Goal: Complete application form

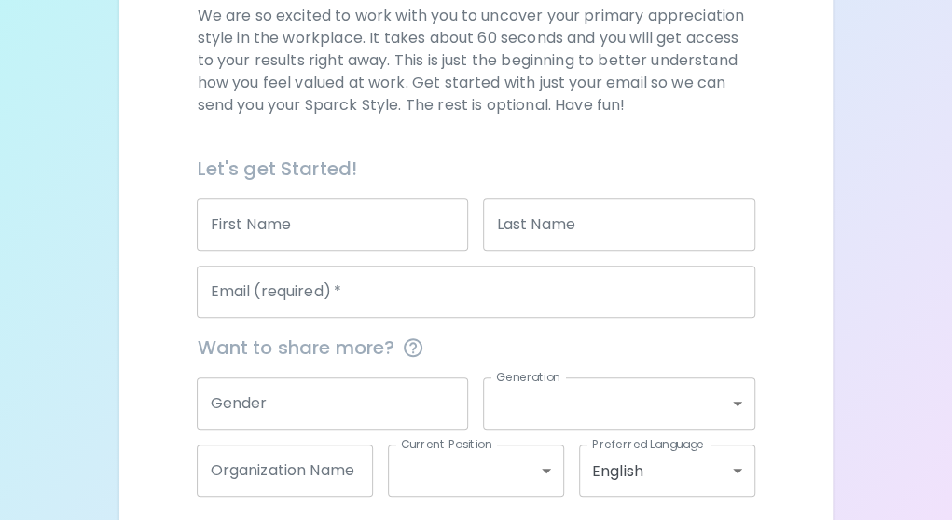
scroll to position [284, 0]
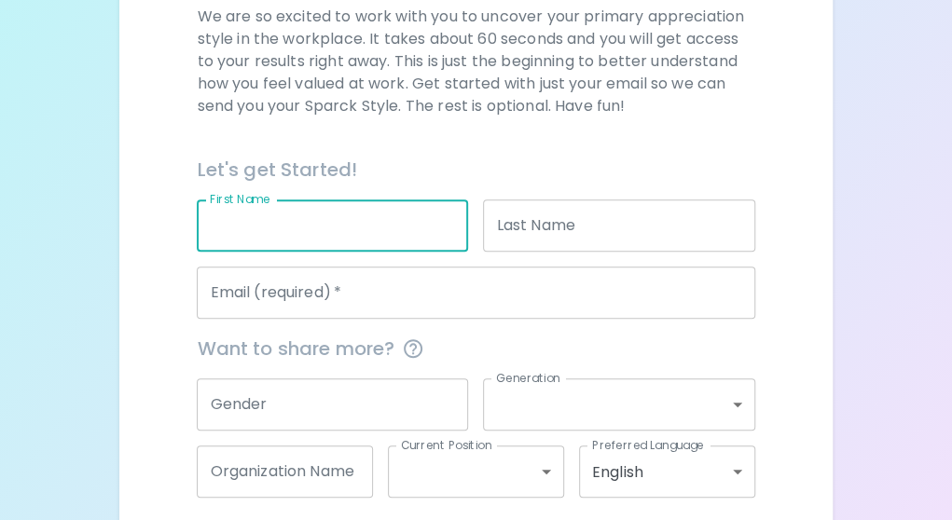
click at [412, 228] on input "First Name" at bounding box center [332, 226] width 271 height 52
type input "[PERSON_NAME]"
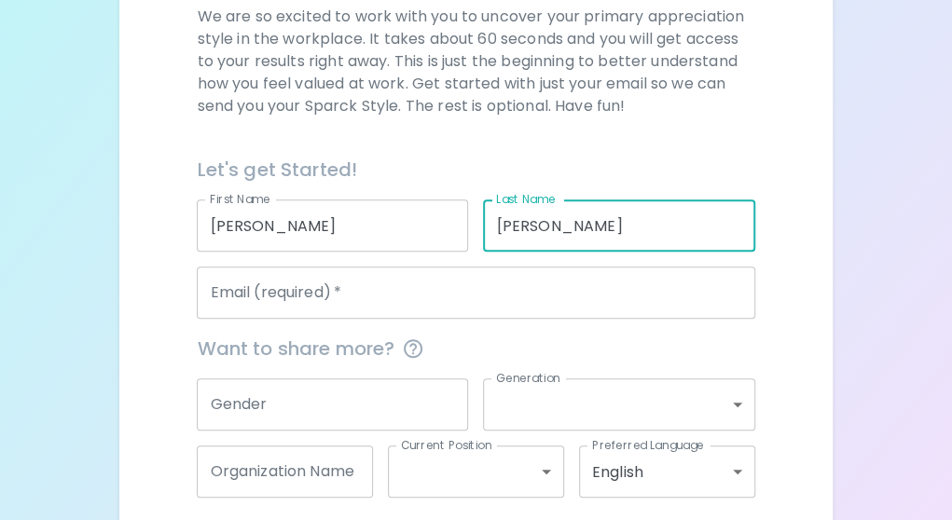
type input "[PERSON_NAME]"
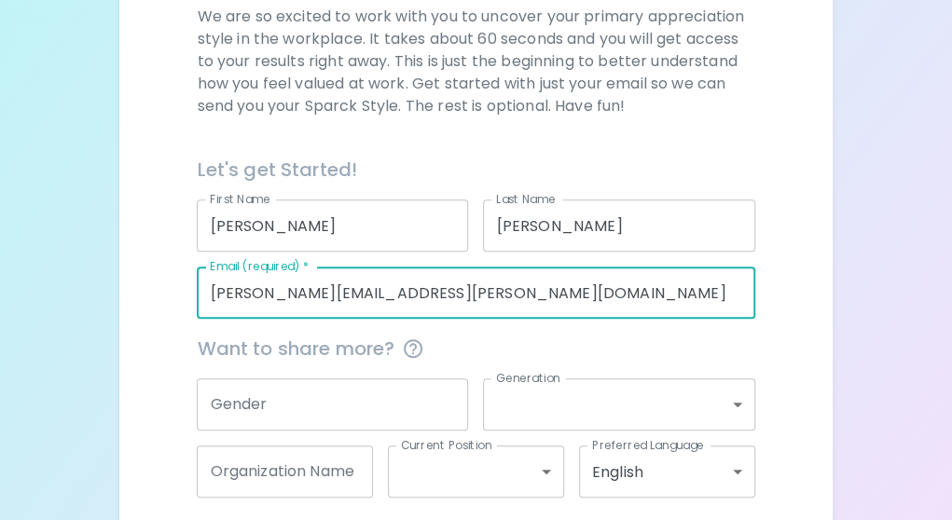
type input "[PERSON_NAME][EMAIL_ADDRESS][PERSON_NAME][DOMAIN_NAME]"
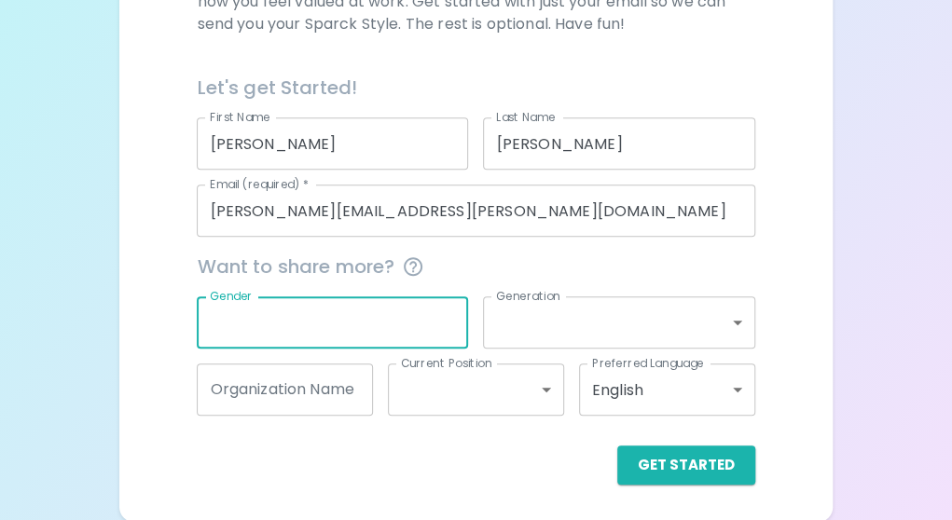
scroll to position [367, 0]
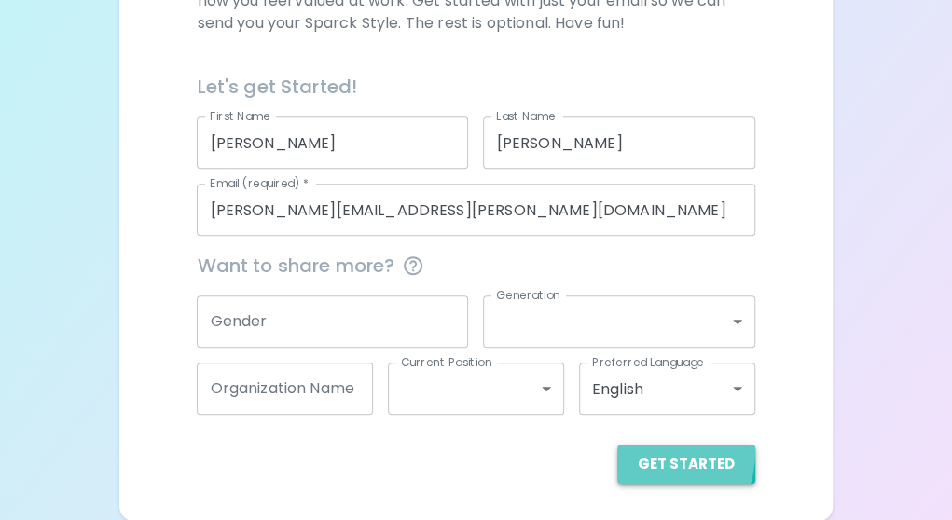
click at [638, 449] on button "Get Started" at bounding box center [686, 464] width 138 height 39
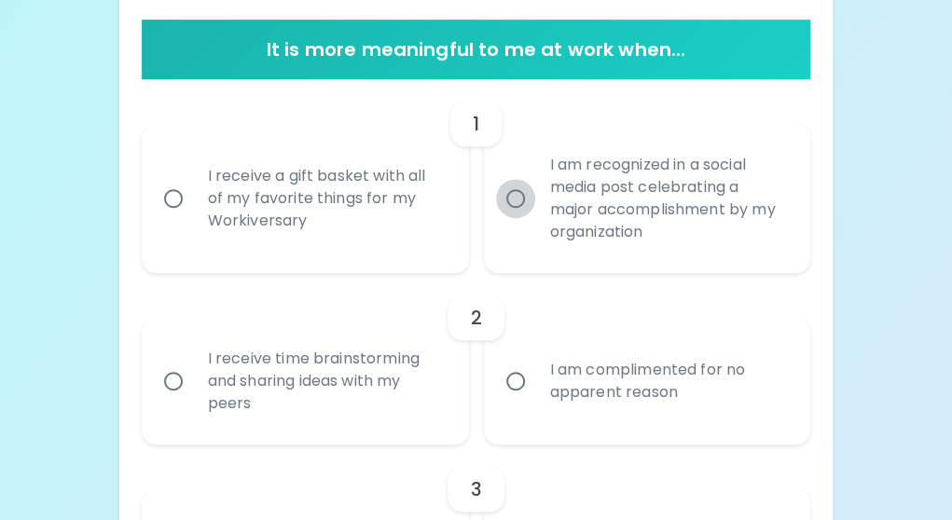
click at [527, 201] on input "I am recognized in a social media post celebrating a major accomplishment by my…" at bounding box center [515, 198] width 39 height 39
radio input "true"
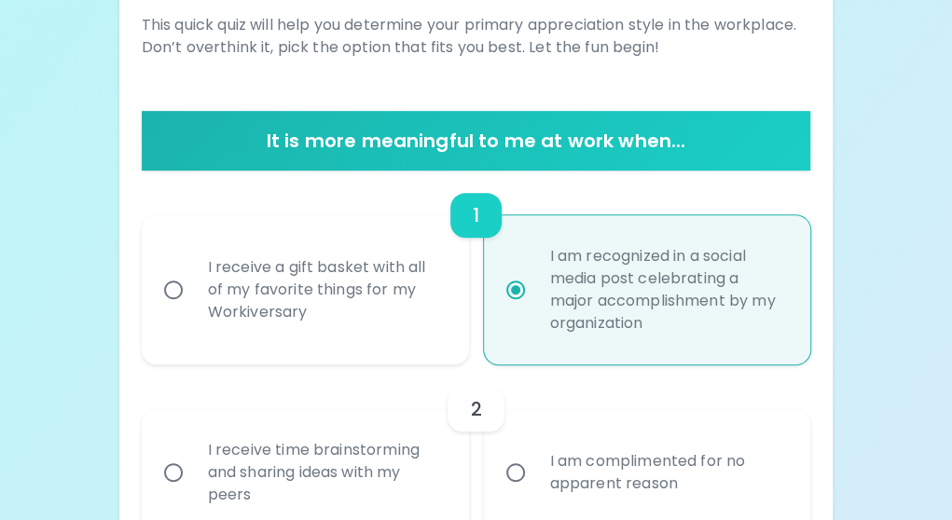
scroll to position [300, 0]
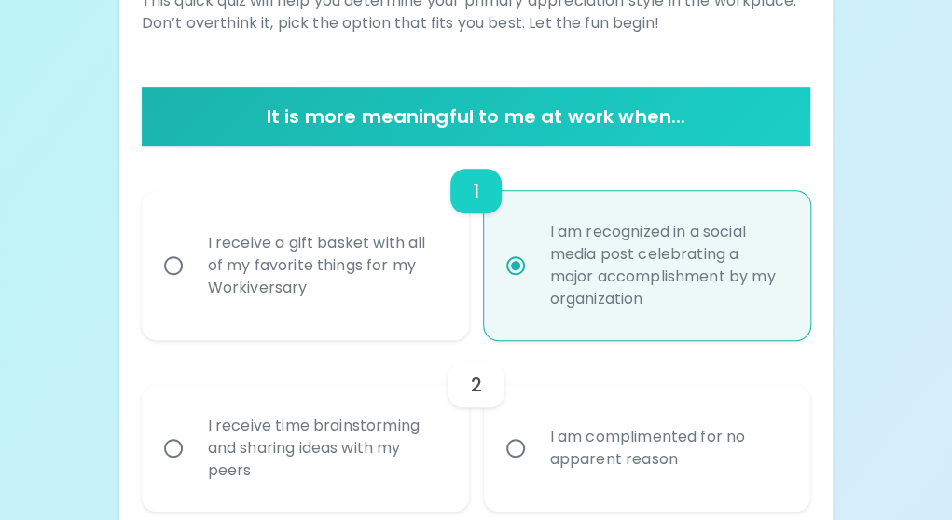
click at [239, 245] on div "I receive a gift basket with all of my favorite things for my Workiversary" at bounding box center [326, 266] width 266 height 112
click at [193, 246] on input "I receive a gift basket with all of my favorite things for my Workiversary" at bounding box center [173, 265] width 39 height 39
radio input "true"
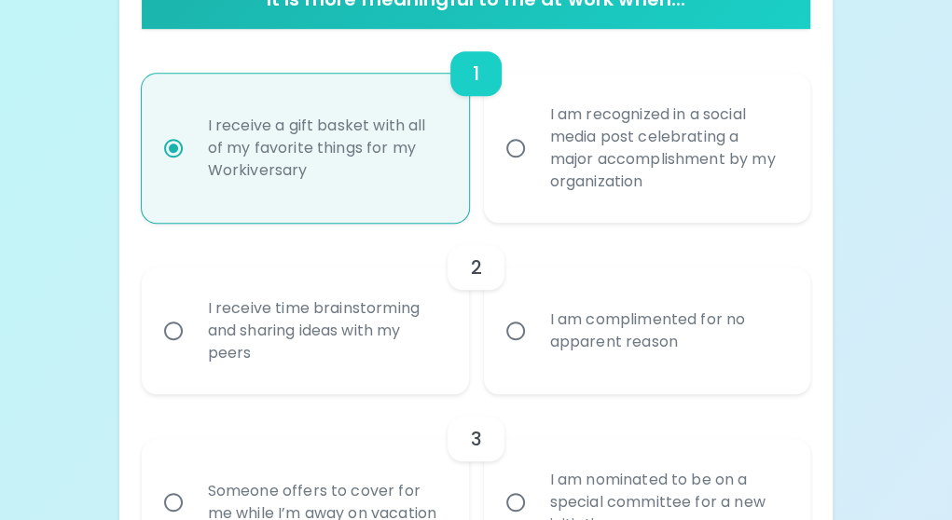
scroll to position [422, 0]
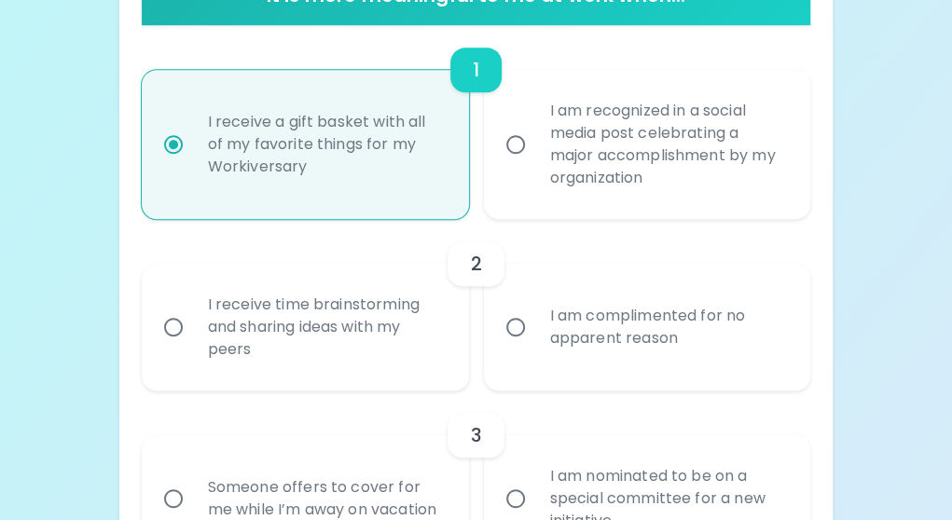
click at [256, 333] on div "I receive time brainstorming and sharing ideas with my peers" at bounding box center [326, 327] width 266 height 112
click at [193, 333] on input "I receive time brainstorming and sharing ideas with my peers" at bounding box center [173, 327] width 39 height 39
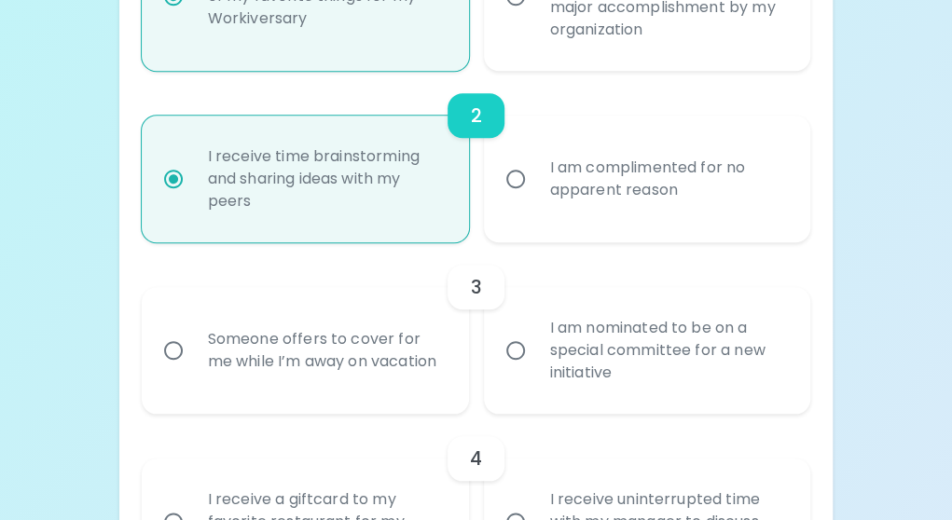
scroll to position [571, 0]
radio input "true"
click at [430, 350] on div "Someone offers to cover for me while I’m away on vacation" at bounding box center [326, 350] width 266 height 90
click at [193, 350] on input "Someone offers to cover for me while I’m away on vacation" at bounding box center [173, 349] width 39 height 39
radio input "false"
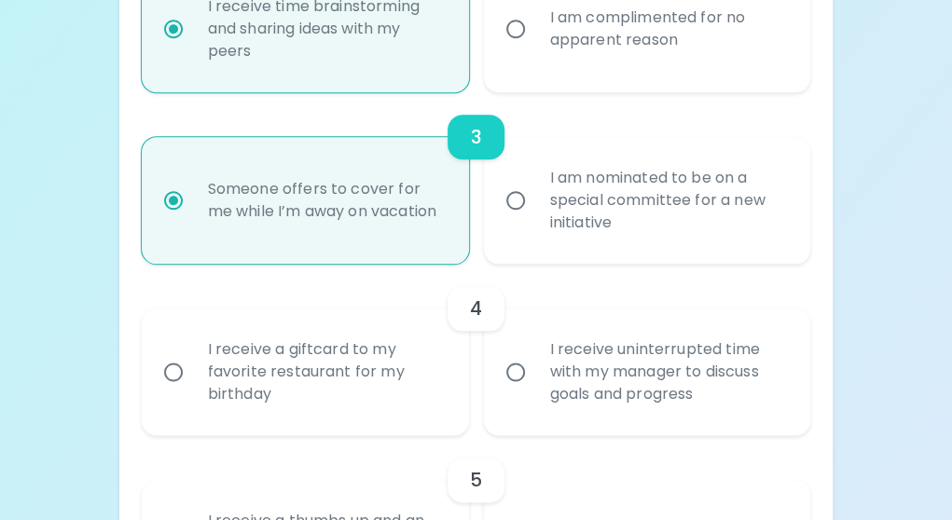
scroll to position [720, 0]
radio input "true"
click at [415, 382] on div "I receive a giftcard to my favorite restaurant for my birthday" at bounding box center [326, 372] width 266 height 112
click at [193, 382] on input "I receive a giftcard to my favorite restaurant for my birthday" at bounding box center [173, 372] width 39 height 39
radio input "false"
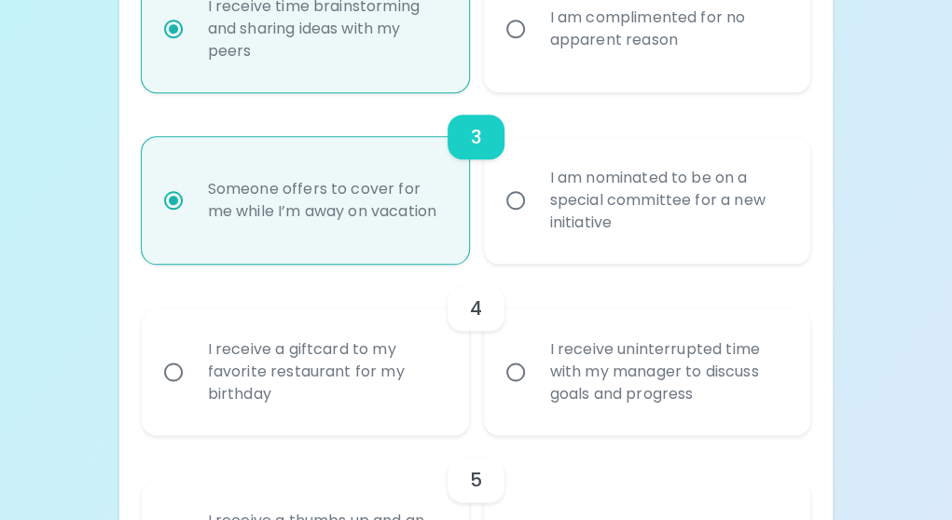
radio input "false"
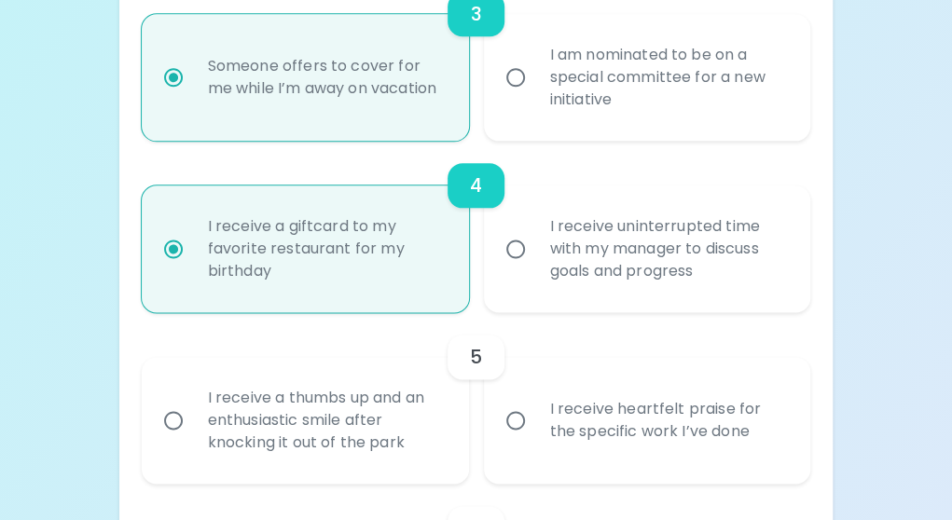
scroll to position [869, 0]
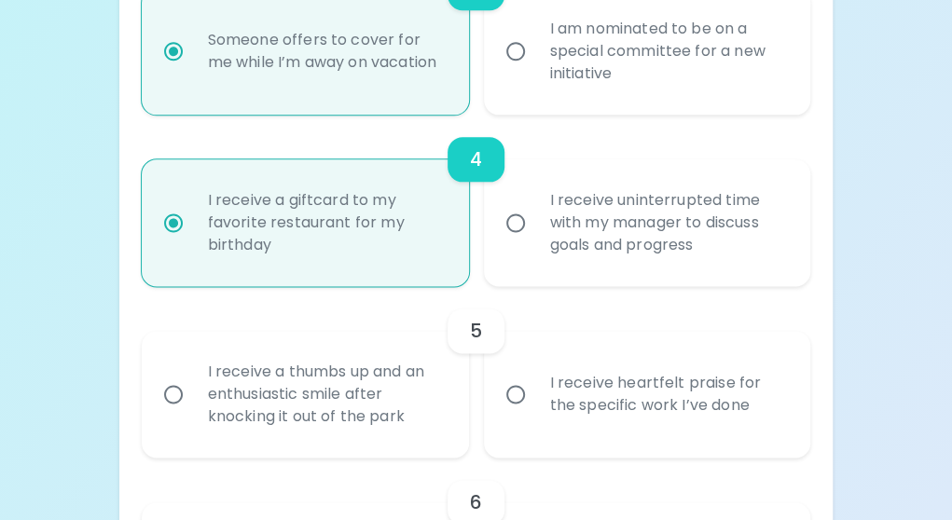
radio input "true"
click at [415, 382] on div "I receive a thumbs up and an enthusiastic smile after knocking it out of the pa…" at bounding box center [326, 395] width 266 height 112
click at [193, 382] on input "I receive a thumbs up and an enthusiastic smile after knocking it out of the pa…" at bounding box center [173, 394] width 39 height 39
radio input "false"
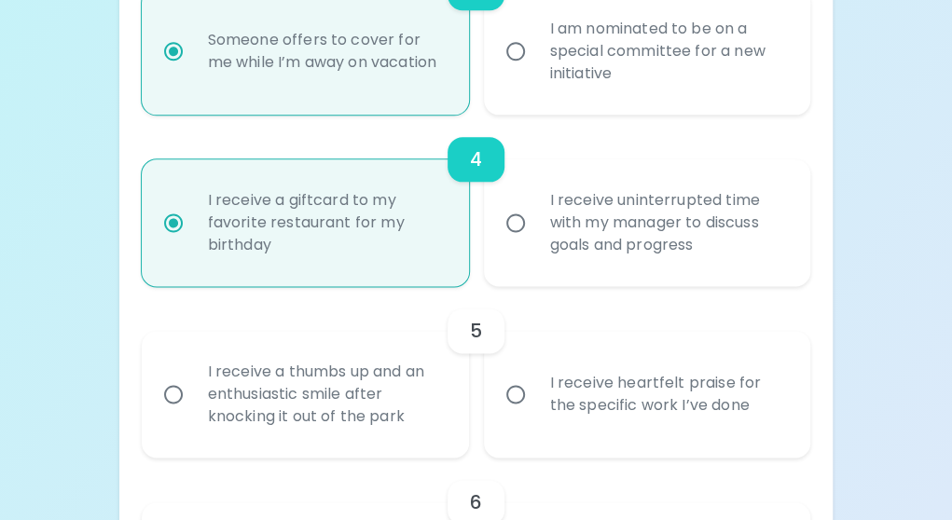
radio input "false"
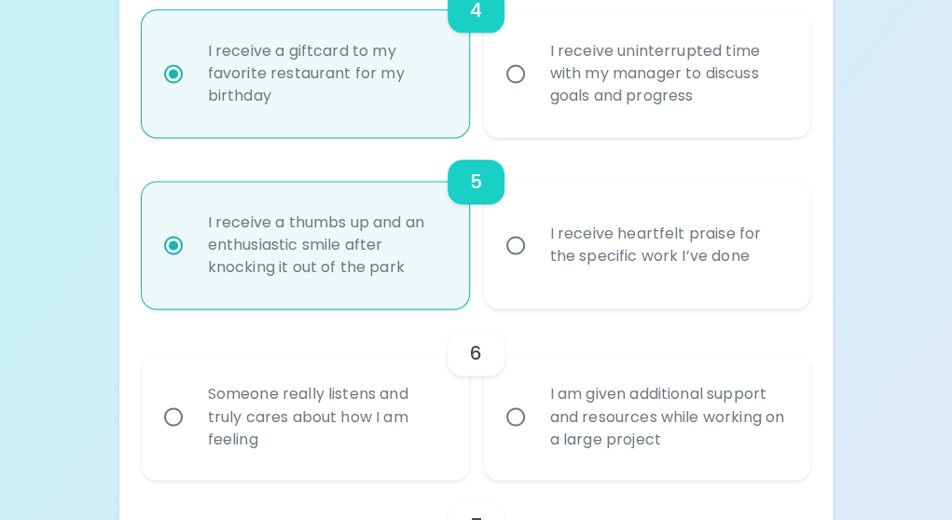
scroll to position [1019, 0]
radio input "true"
click at [437, 415] on div "Someone really listens and truly cares about how I am feeling" at bounding box center [326, 417] width 266 height 112
click at [193, 415] on input "Someone really listens and truly cares about how I am feeling" at bounding box center [173, 416] width 39 height 39
radio input "false"
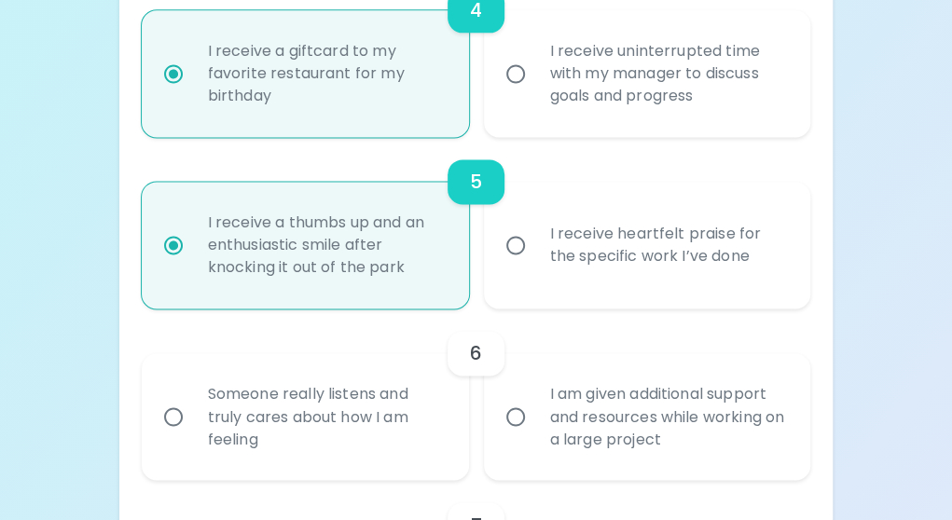
radio input "false"
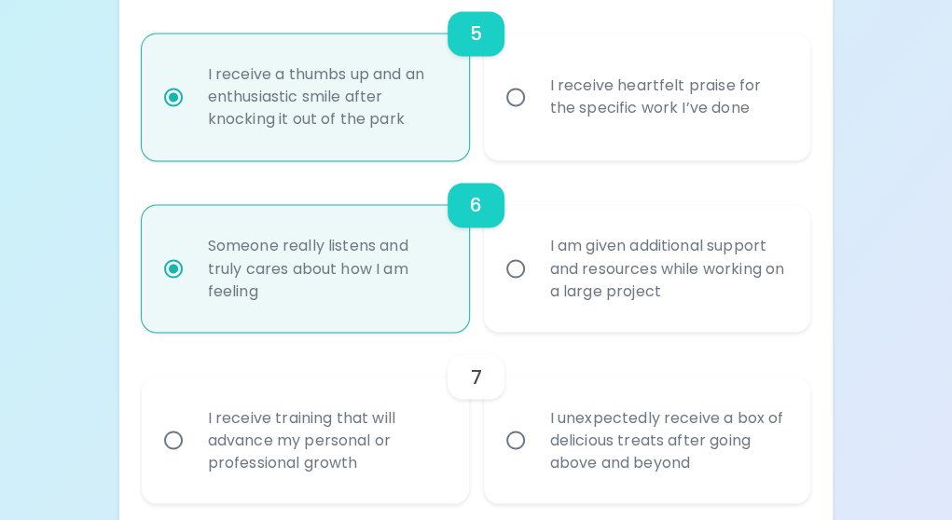
scroll to position [1168, 0]
radio input "true"
click at [436, 433] on div "I receive training that will advance my personal or professional growth" at bounding box center [326, 439] width 266 height 112
click at [193, 433] on input "I receive training that will advance my personal or professional growth" at bounding box center [173, 439] width 39 height 39
radio input "false"
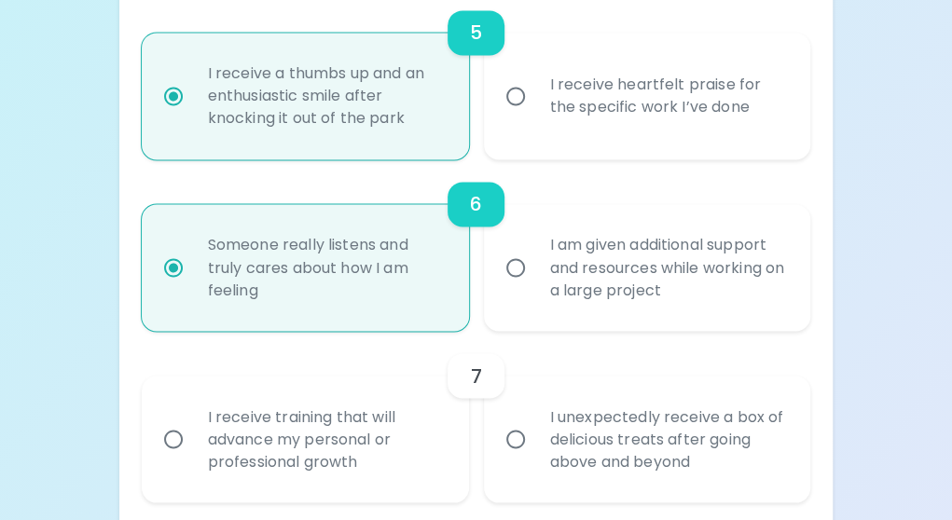
radio input "false"
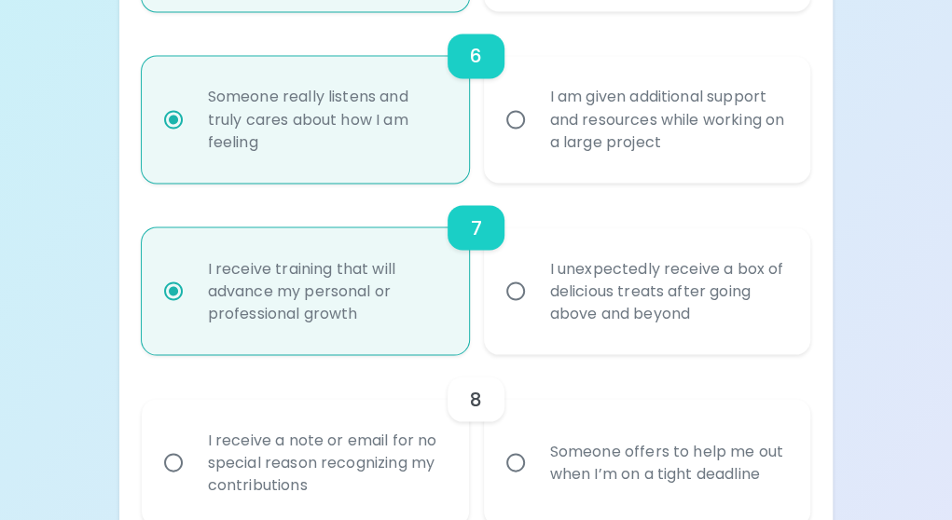
scroll to position [1317, 0]
radio input "true"
click at [540, 326] on div "I unexpectedly receive a box of delicious treats after going above and beyond" at bounding box center [668, 290] width 266 height 112
click at [535, 310] on input "I unexpectedly receive a box of delicious treats after going above and beyond" at bounding box center [515, 289] width 39 height 39
radio input "false"
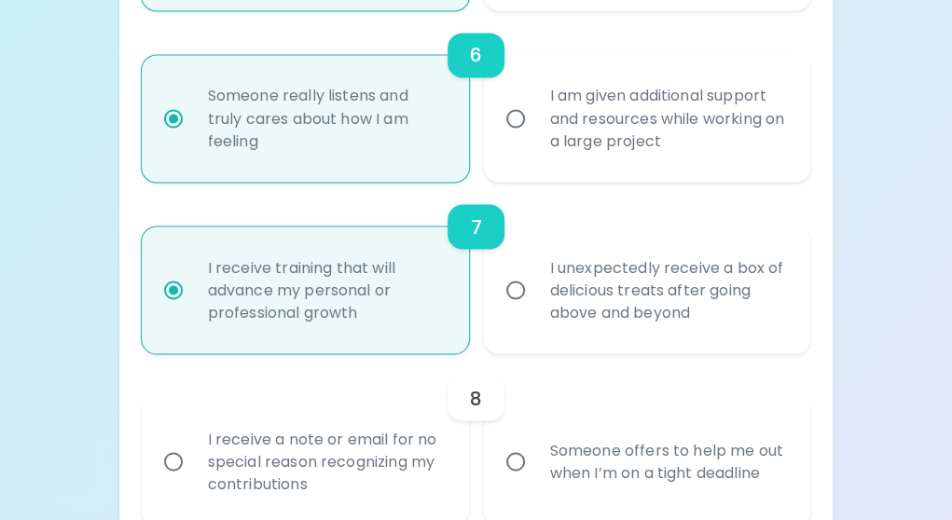
radio input "false"
radio input "true"
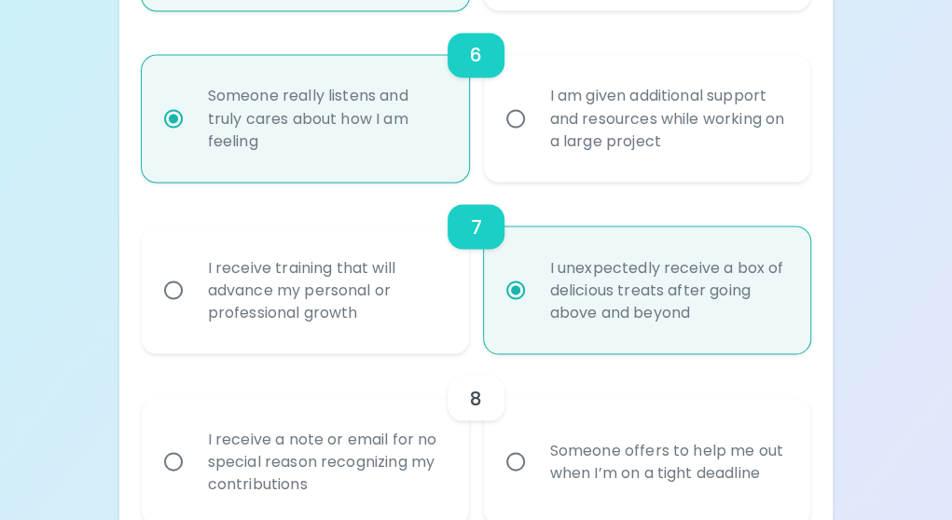
radio input "true"
click at [430, 477] on div "I receive a note or email for no special reason recognizing my contributions" at bounding box center [326, 462] width 266 height 112
click at [193, 477] on input "I receive a note or email for no special reason recognizing my contributions" at bounding box center [173, 461] width 39 height 39
radio input "false"
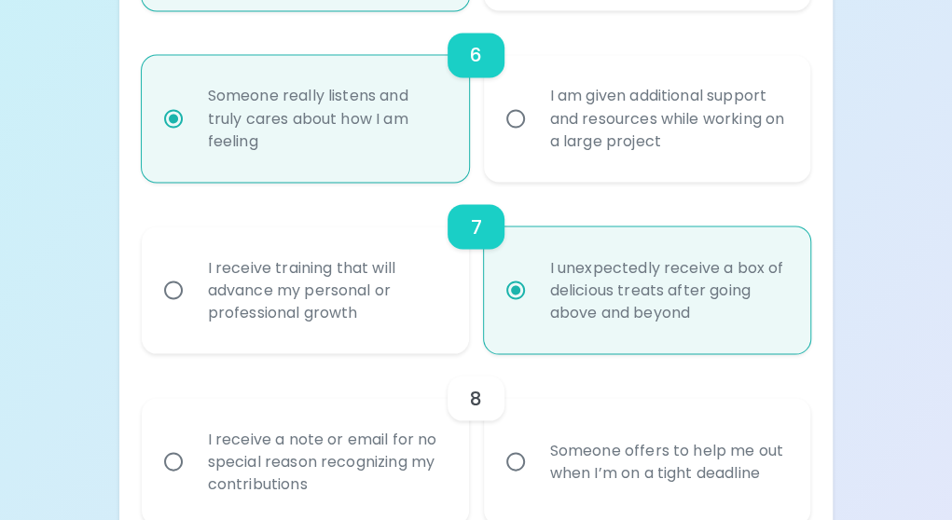
radio input "false"
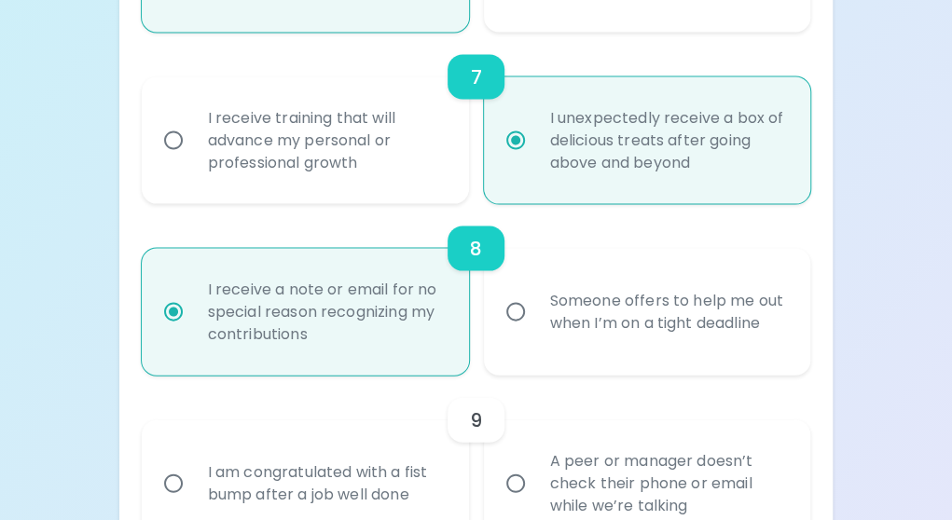
scroll to position [1712, 0]
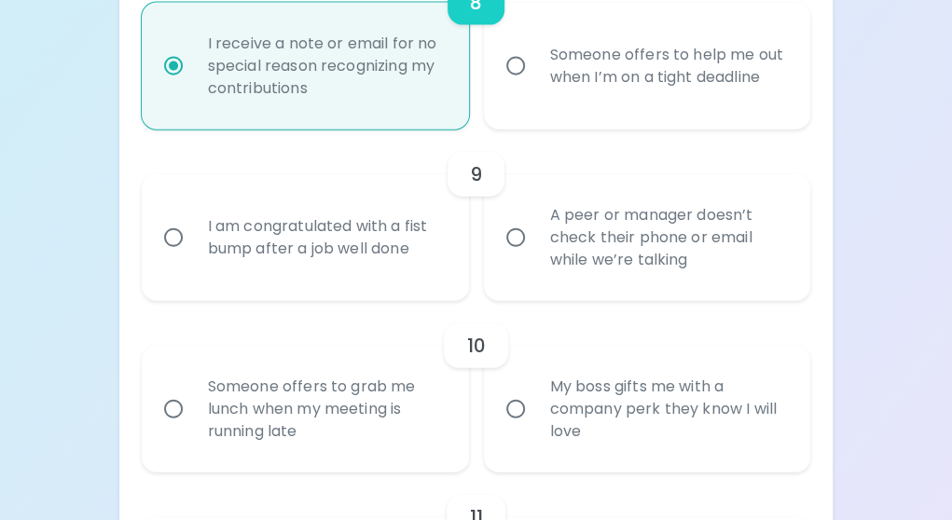
radio input "true"
click at [380, 262] on div "I am congratulated with a fist bump after a job well done" at bounding box center [326, 238] width 266 height 90
click at [193, 257] on input "I am congratulated with a fist bump after a job well done" at bounding box center [173, 237] width 39 height 39
radio input "false"
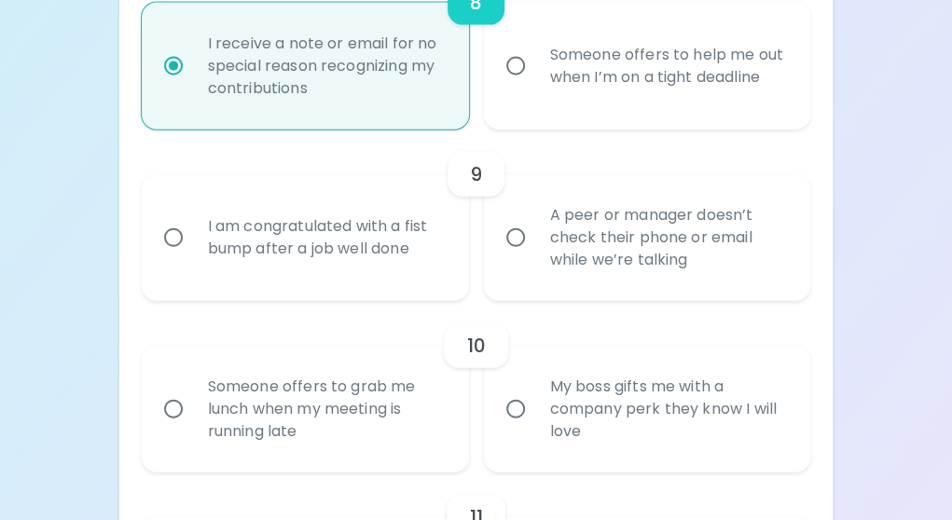
radio input "false"
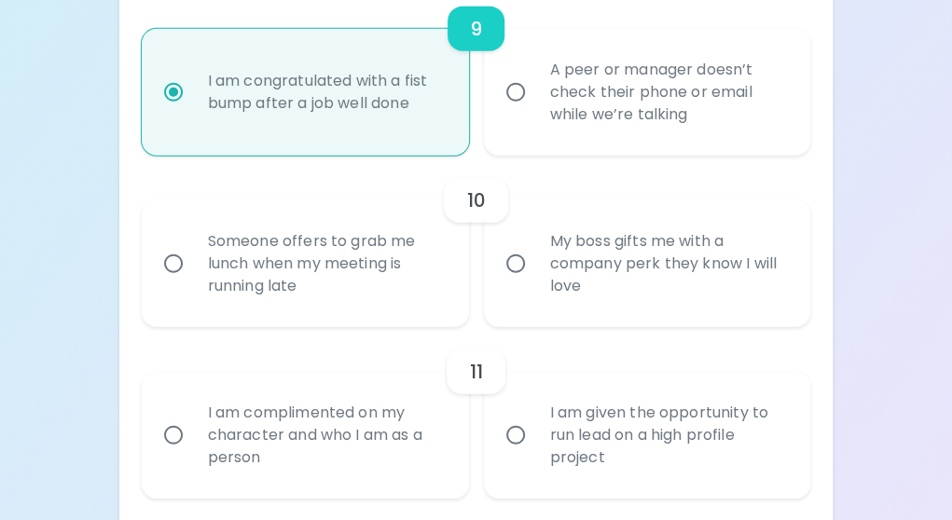
scroll to position [1862, 0]
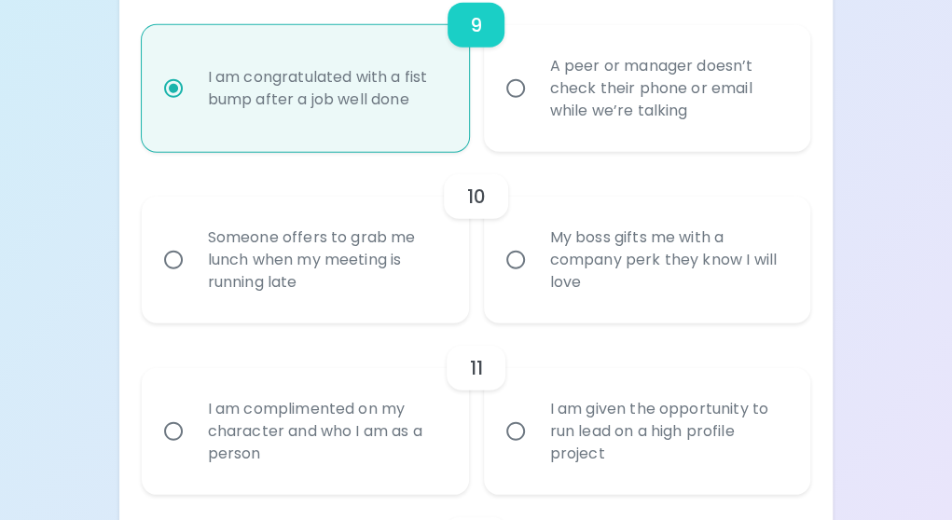
radio input "true"
click at [391, 284] on div "Someone offers to grab me lunch when my meeting is running late" at bounding box center [326, 260] width 266 height 112
click at [193, 280] on input "Someone offers to grab me lunch when my meeting is running late" at bounding box center [173, 260] width 39 height 39
radio input "false"
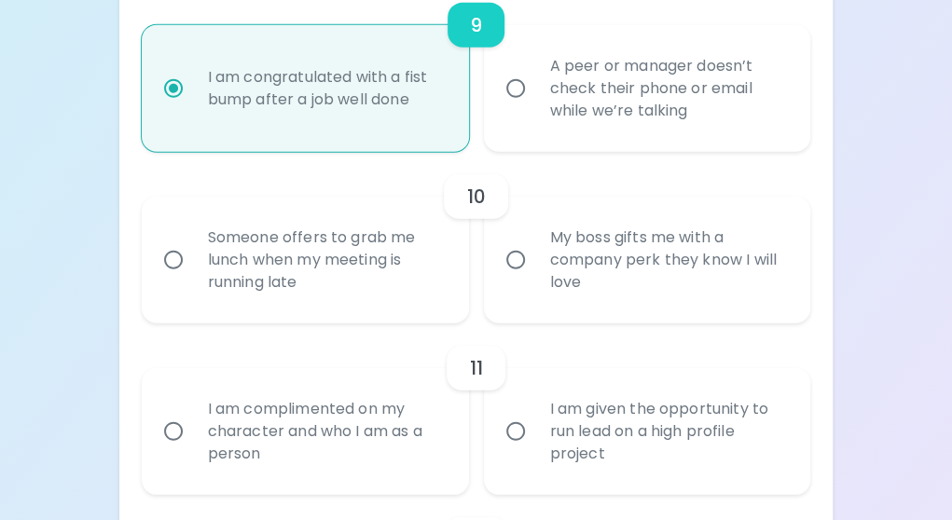
radio input "false"
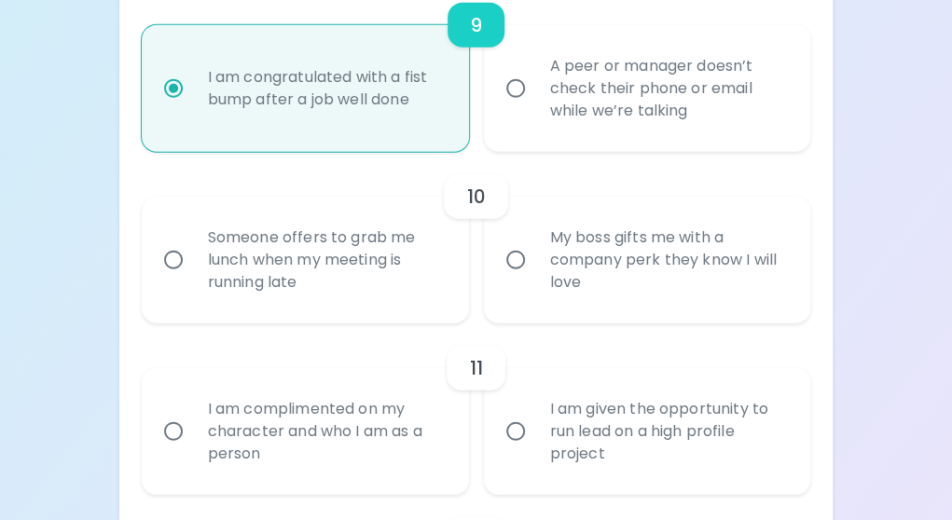
radio input "false"
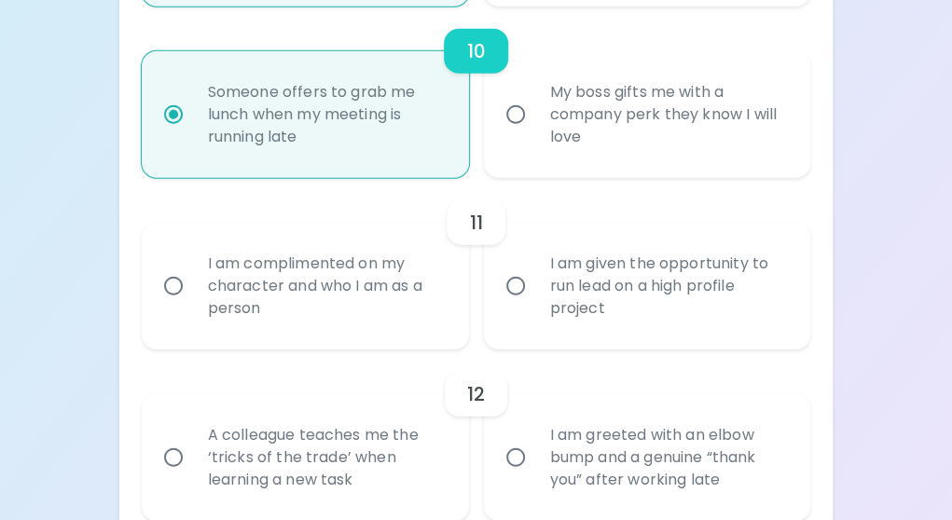
scroll to position [2011, 0]
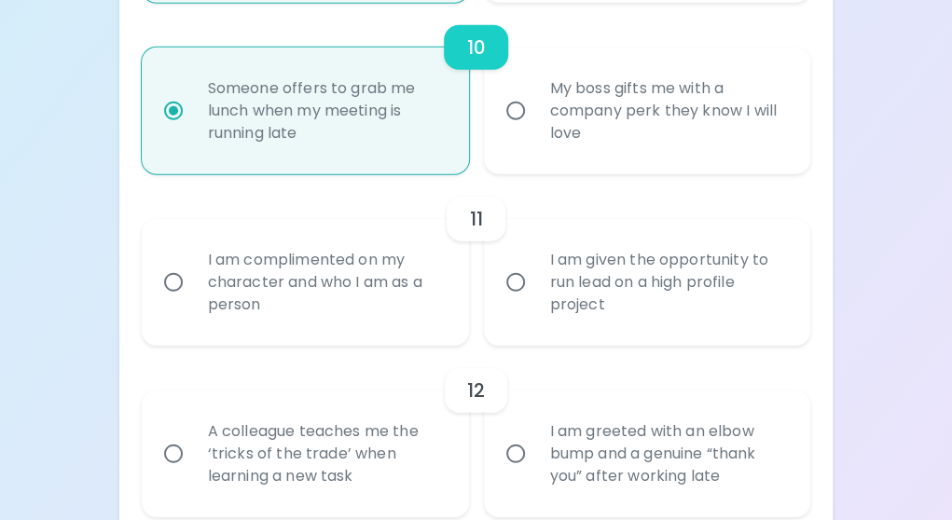
radio input "true"
click at [415, 312] on div "I am complimented on my character and who I am as a person" at bounding box center [326, 283] width 266 height 112
click at [193, 302] on input "I am complimented on my character and who I am as a person" at bounding box center [173, 282] width 39 height 39
radio input "false"
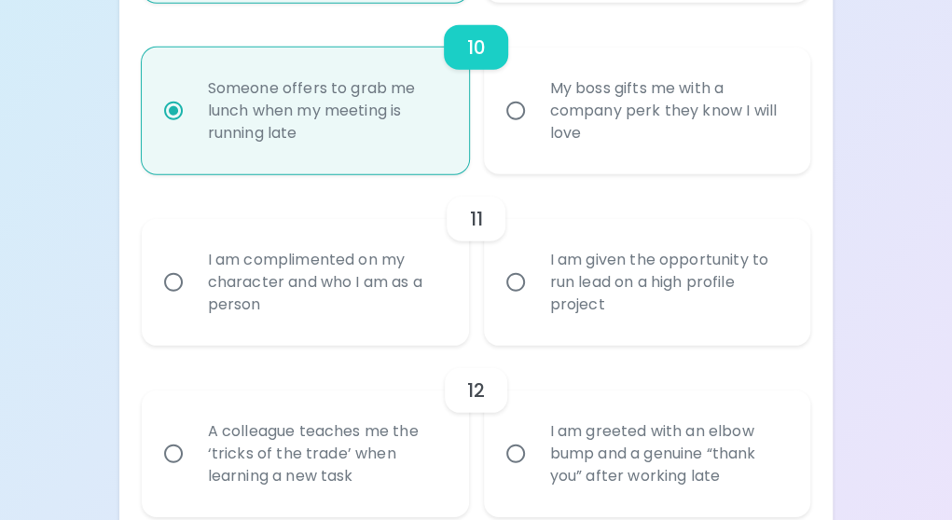
radio input "false"
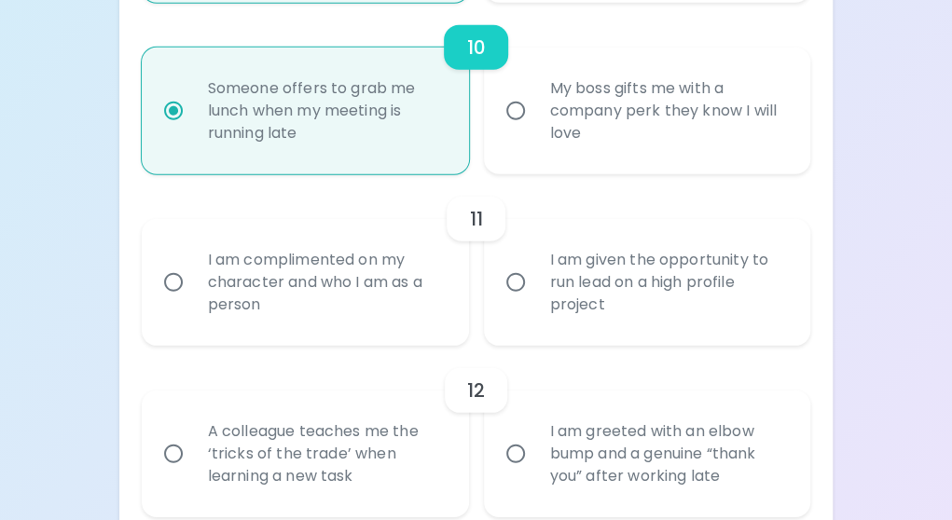
radio input "false"
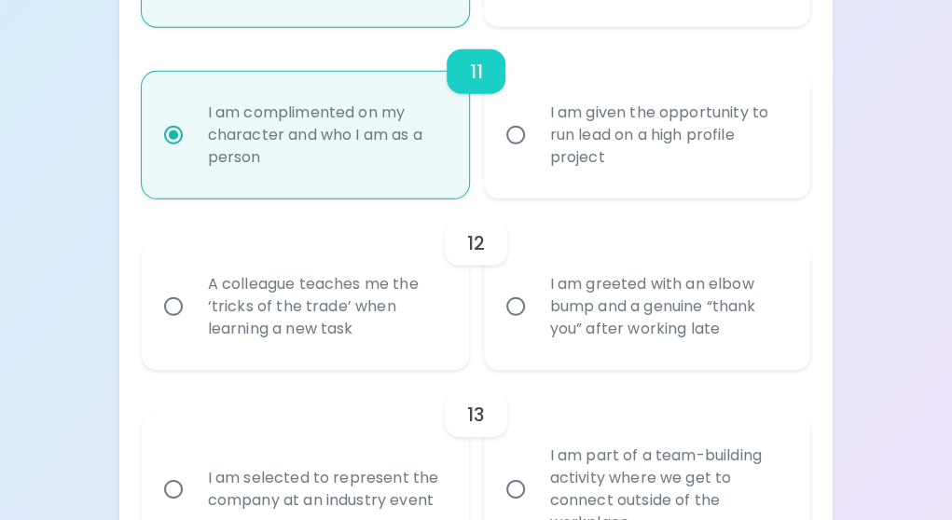
scroll to position [2160, 0]
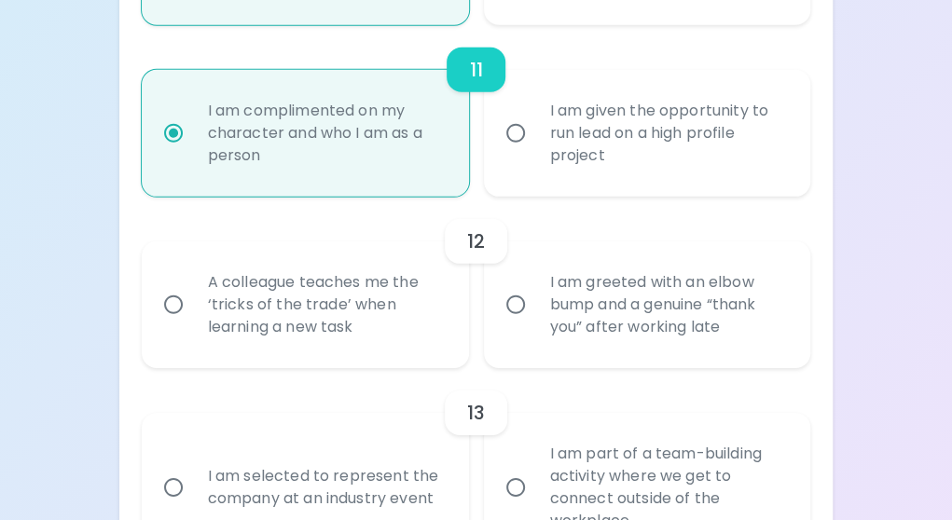
radio input "true"
click at [415, 312] on div "A colleague teaches me the ‘tricks of the trade’ when learning a new task" at bounding box center [326, 305] width 266 height 112
click at [193, 312] on input "A colleague teaches me the ‘tricks of the trade’ when learning a new task" at bounding box center [173, 304] width 39 height 39
radio input "false"
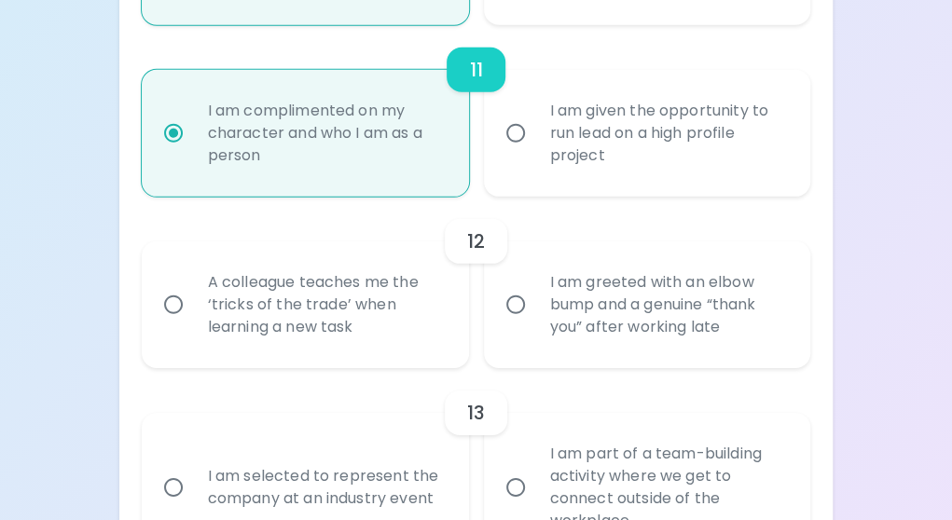
radio input "false"
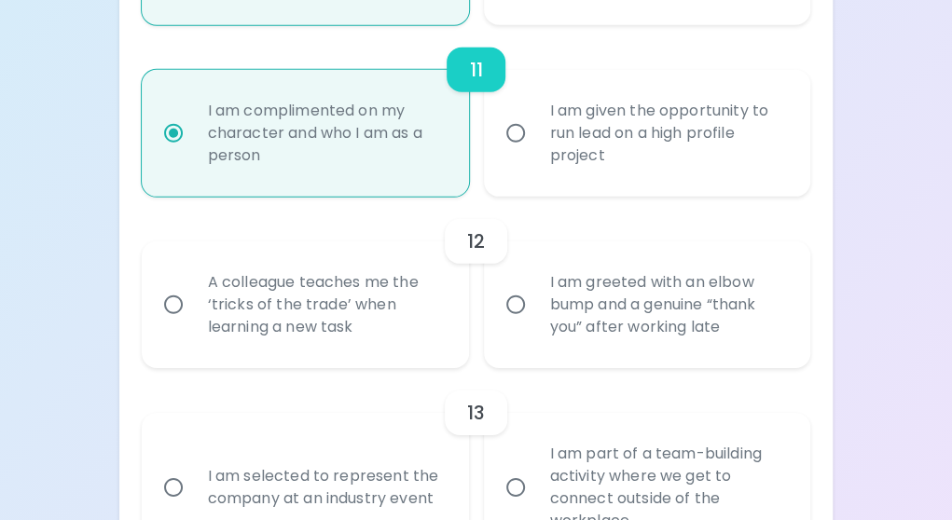
radio input "false"
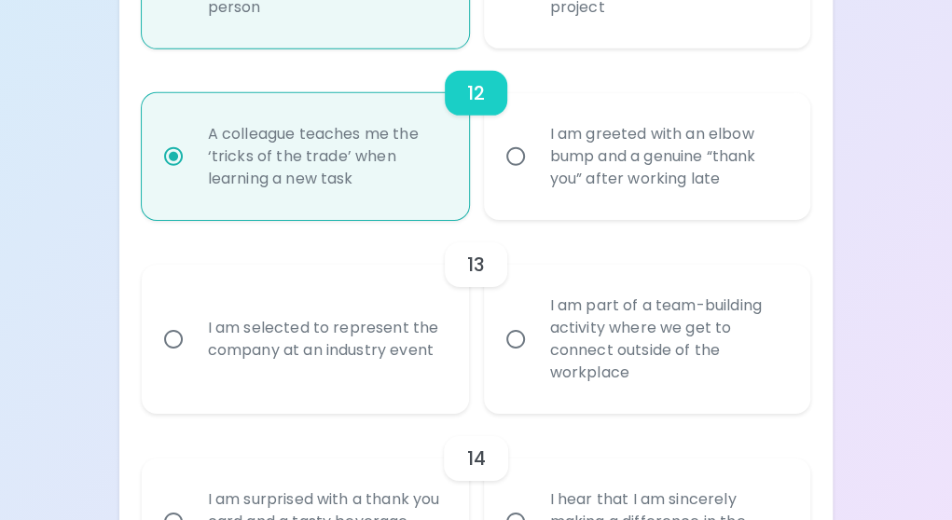
scroll to position [2309, 0]
radio input "true"
click at [427, 353] on div "I am selected to represent the company at an industry event" at bounding box center [326, 339] width 266 height 90
click at [193, 353] on input "I am selected to represent the company at an industry event" at bounding box center [173, 338] width 39 height 39
radio input "false"
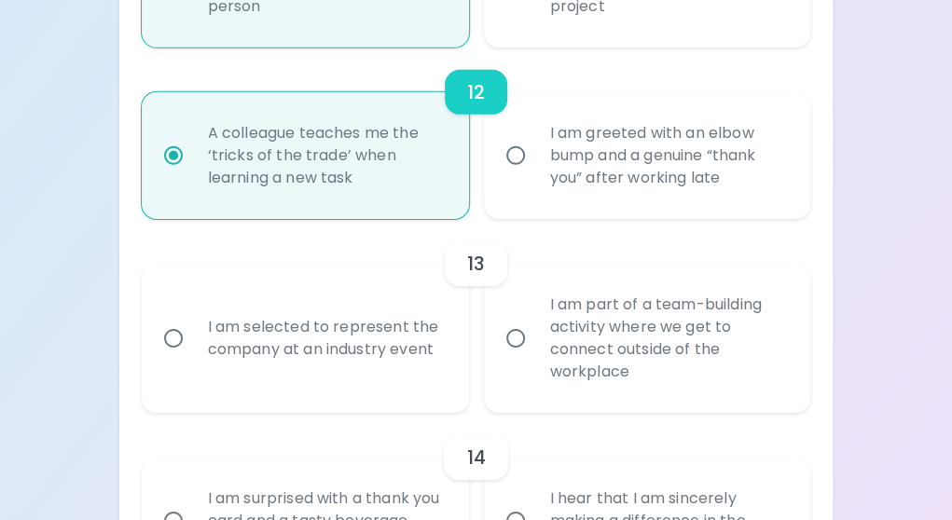
radio input "false"
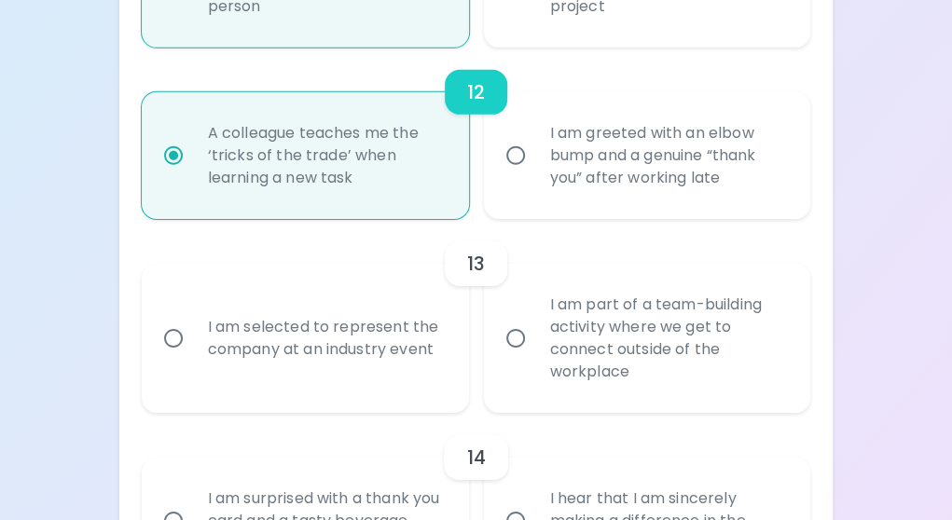
radio input "false"
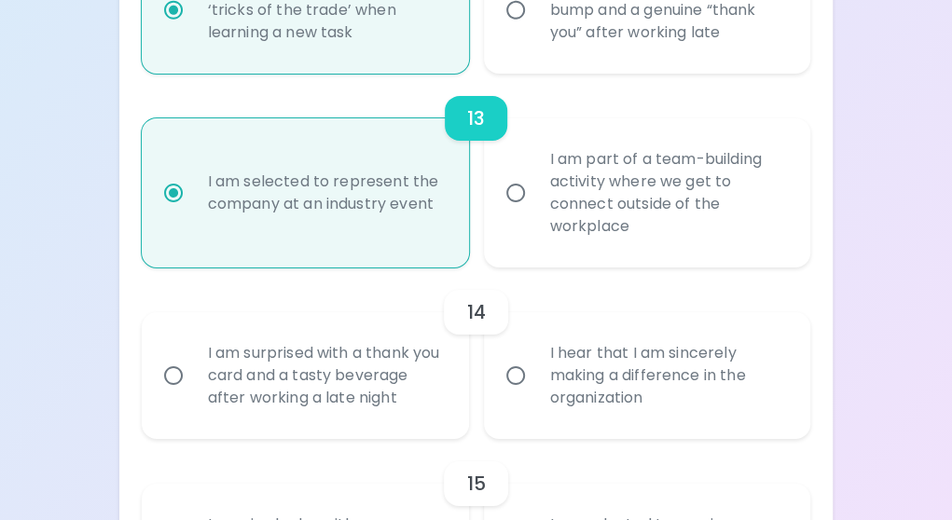
scroll to position [2459, 0]
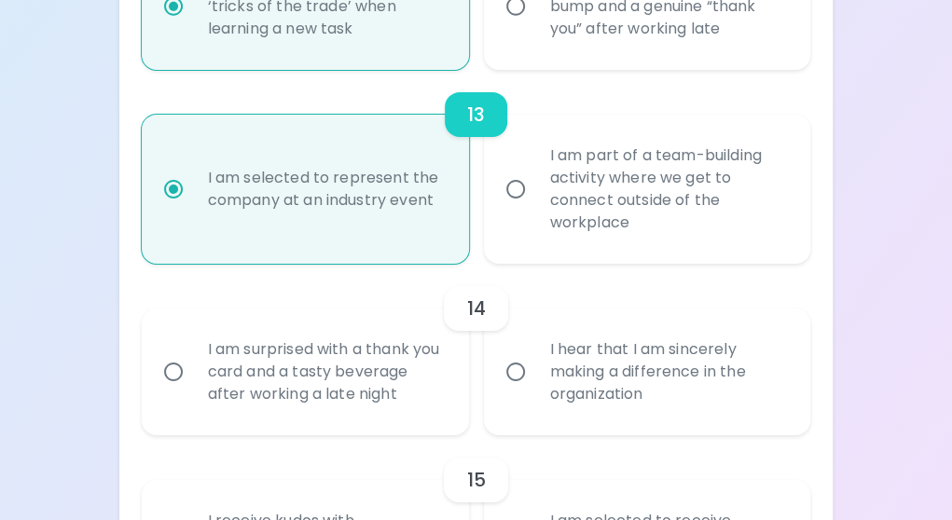
radio input "true"
click at [569, 384] on div "I hear that I am sincerely making a difference in the organization" at bounding box center [668, 372] width 266 height 112
click at [535, 384] on input "I hear that I am sincerely making a difference in the organization" at bounding box center [515, 372] width 39 height 39
radio input "false"
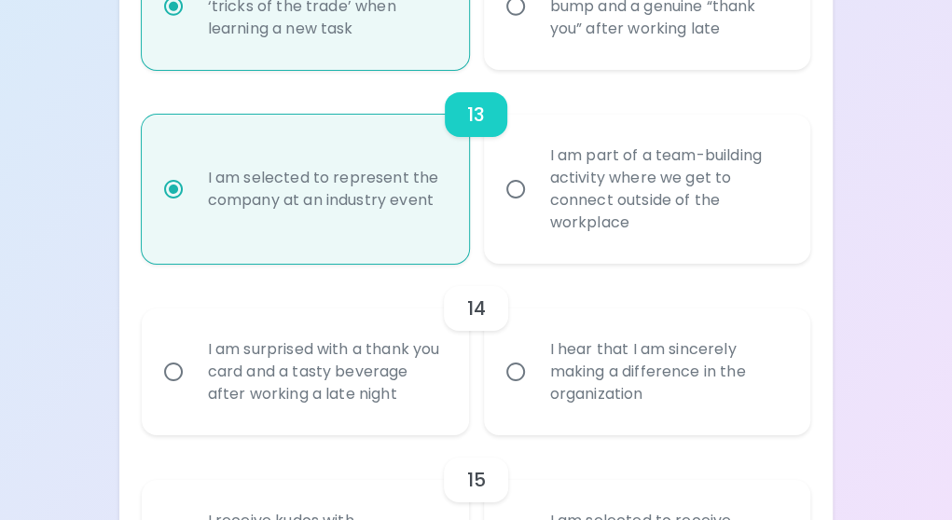
radio input "false"
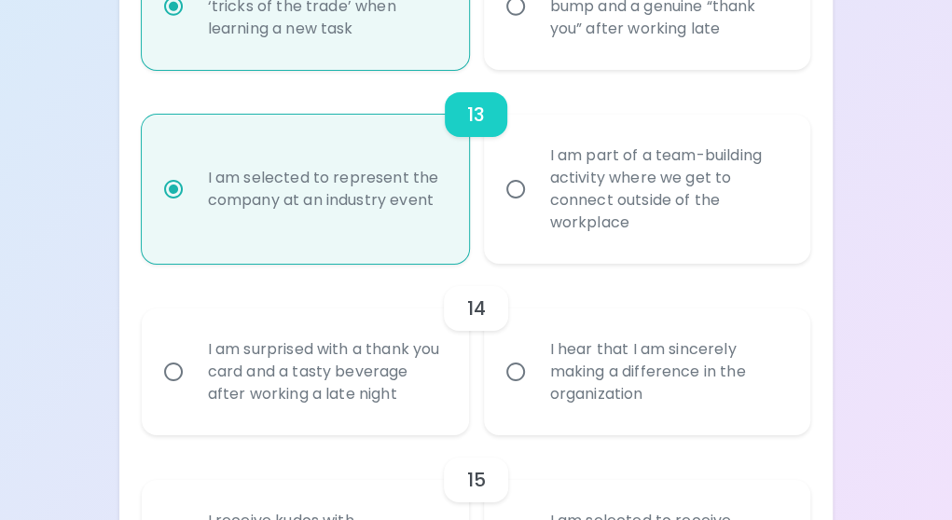
radio input "false"
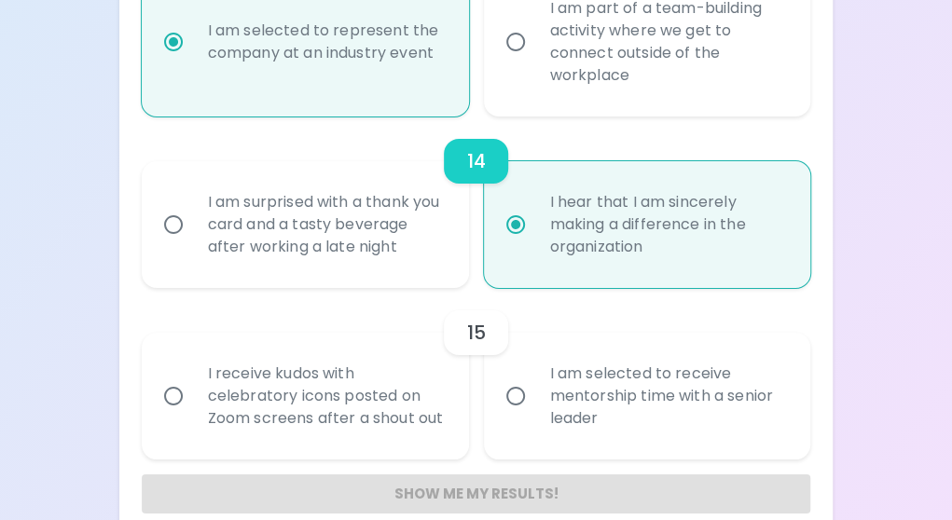
scroll to position [2608, 0]
radio input "true"
click at [514, 397] on input "I am selected to receive mentorship time with a senior leader" at bounding box center [515, 394] width 39 height 39
radio input "false"
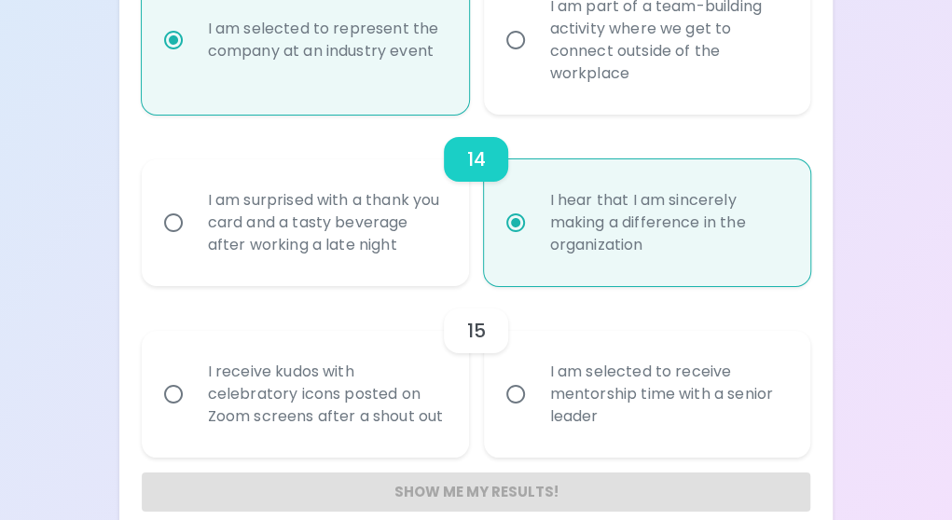
radio input "false"
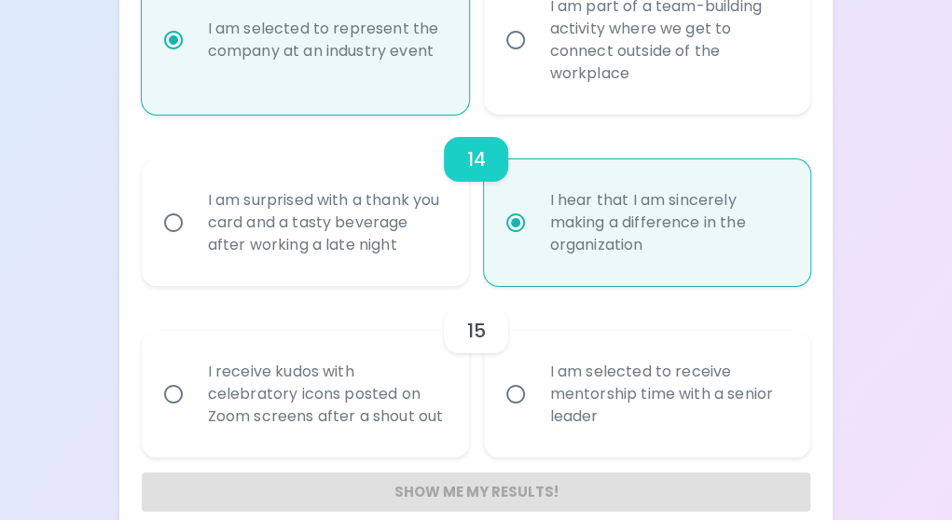
radio input "false"
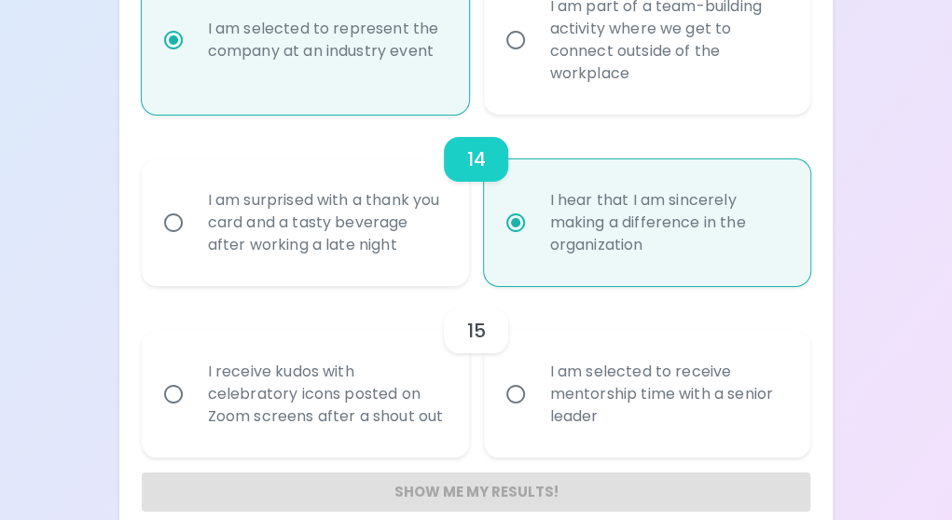
radio input "false"
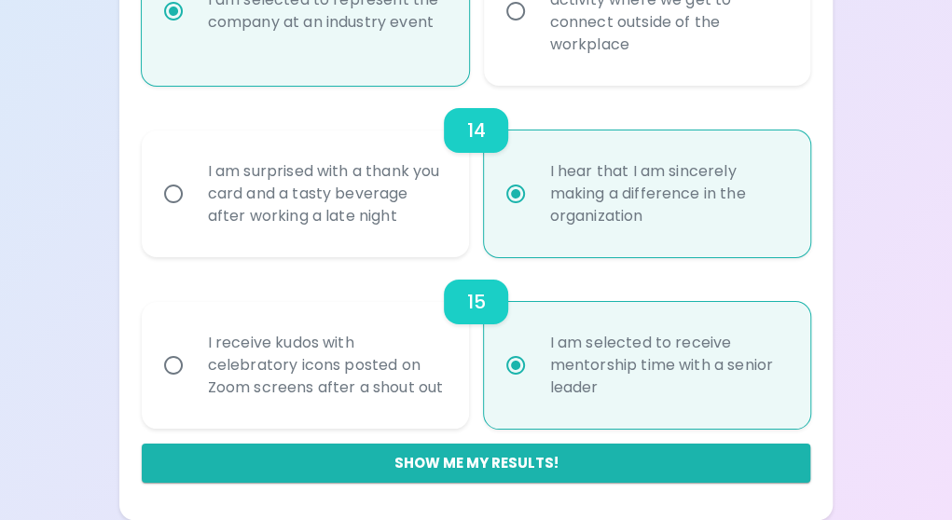
scroll to position [2658, 0]
radio input "true"
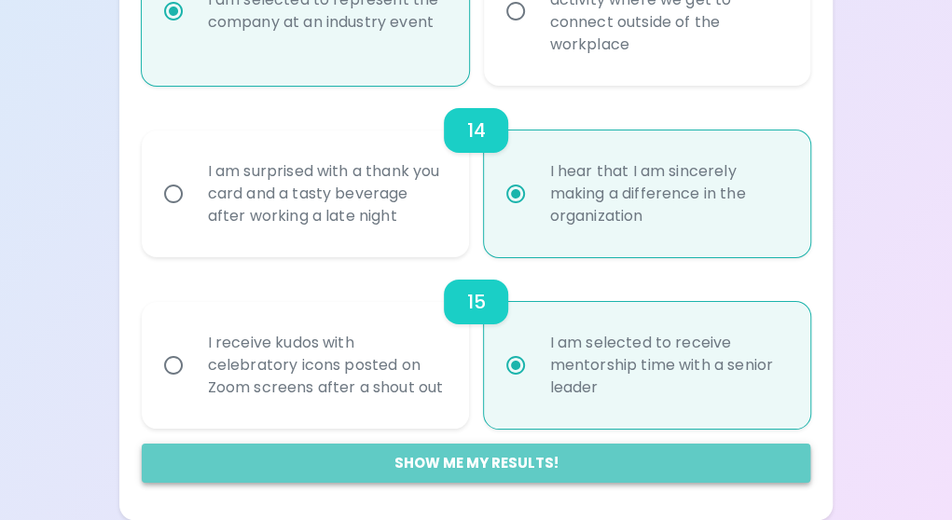
click at [478, 474] on button "Show me my results!" at bounding box center [477, 463] width 670 height 39
radio input "false"
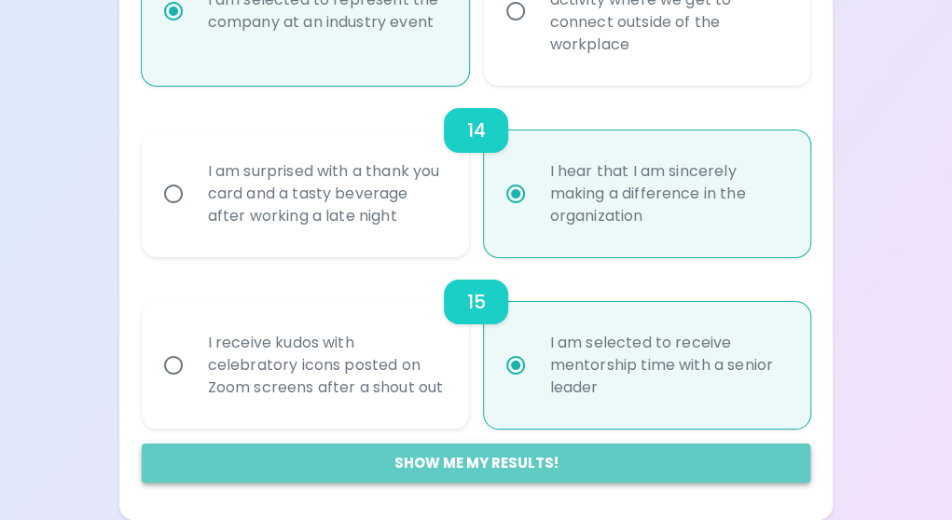
radio input "false"
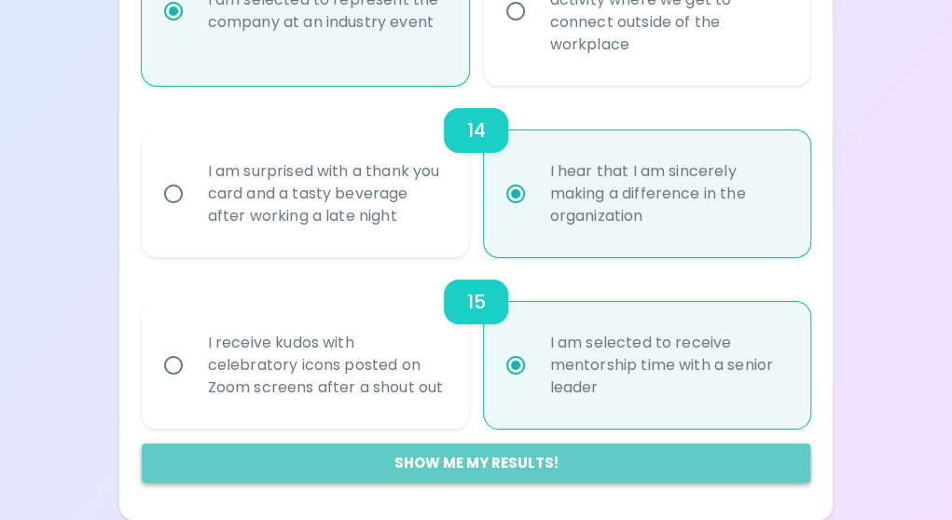
radio input "false"
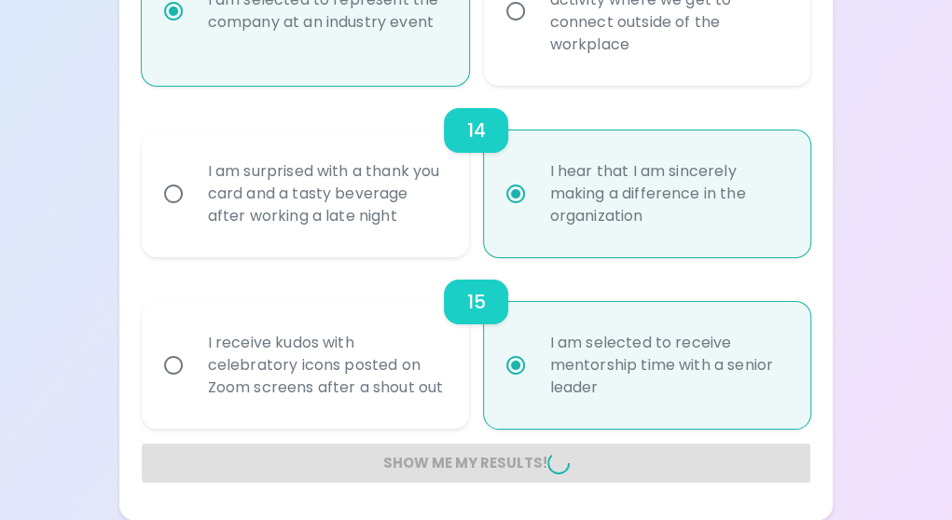
radio input "false"
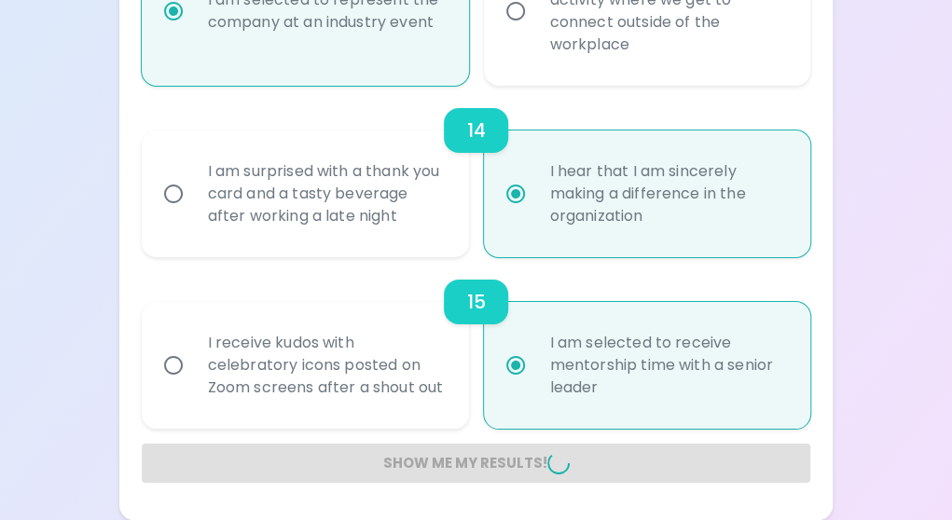
radio input "false"
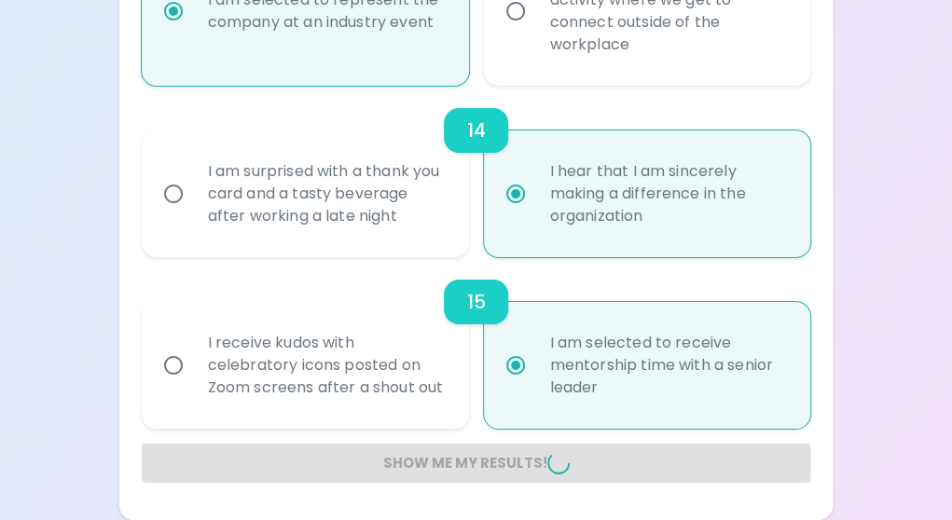
radio input "false"
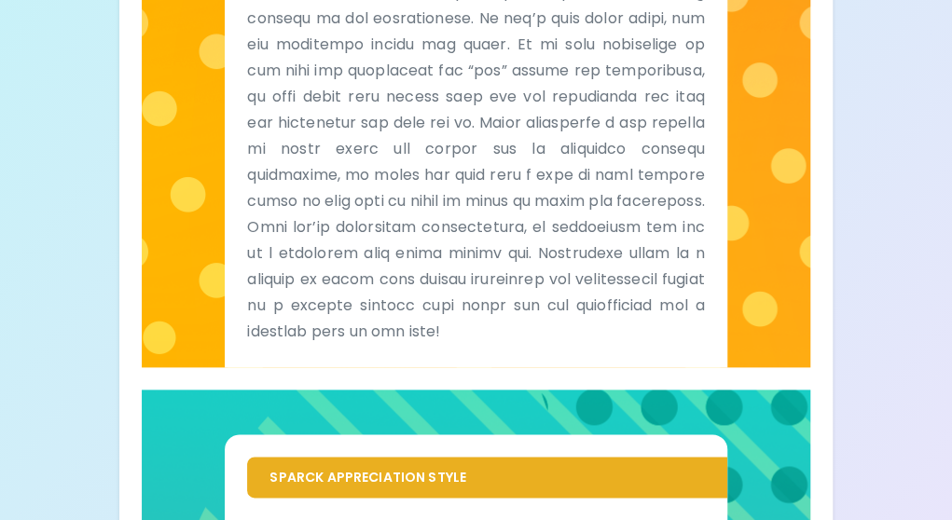
scroll to position [724, 0]
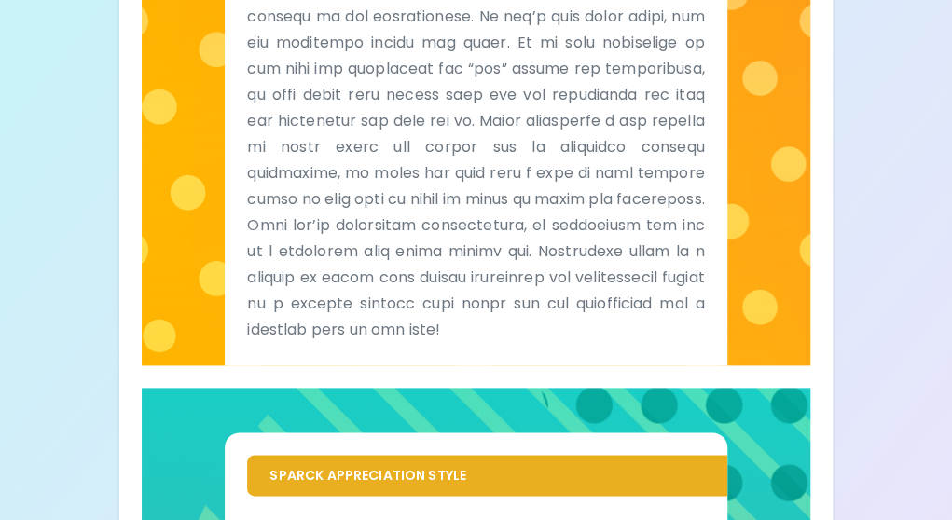
click at [75, 177] on div "Your Sparck Appreciation Style Results Check your email for the full results! D…" at bounding box center [476, 185] width 952 height 1819
